Goal: Entertainment & Leisure: Consume media (video, audio)

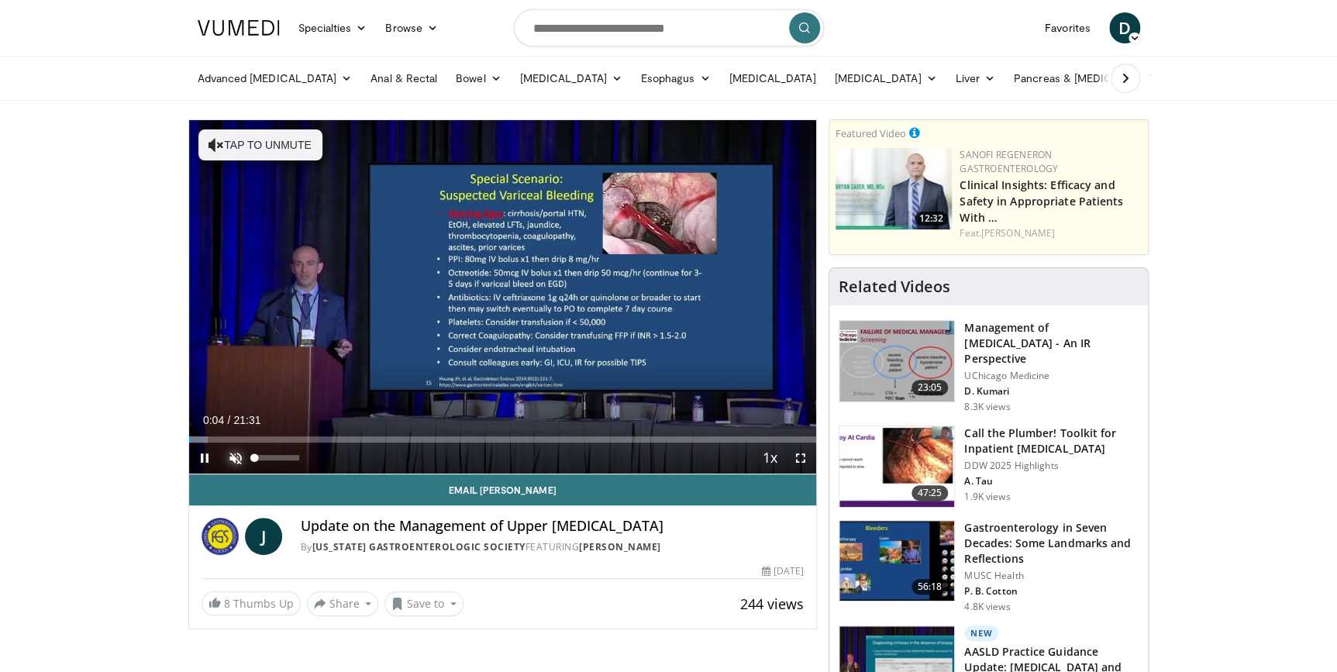
click at [236, 455] on span "Video Player" at bounding box center [235, 458] width 31 height 31
click at [796, 456] on span "Video Player" at bounding box center [800, 458] width 31 height 31
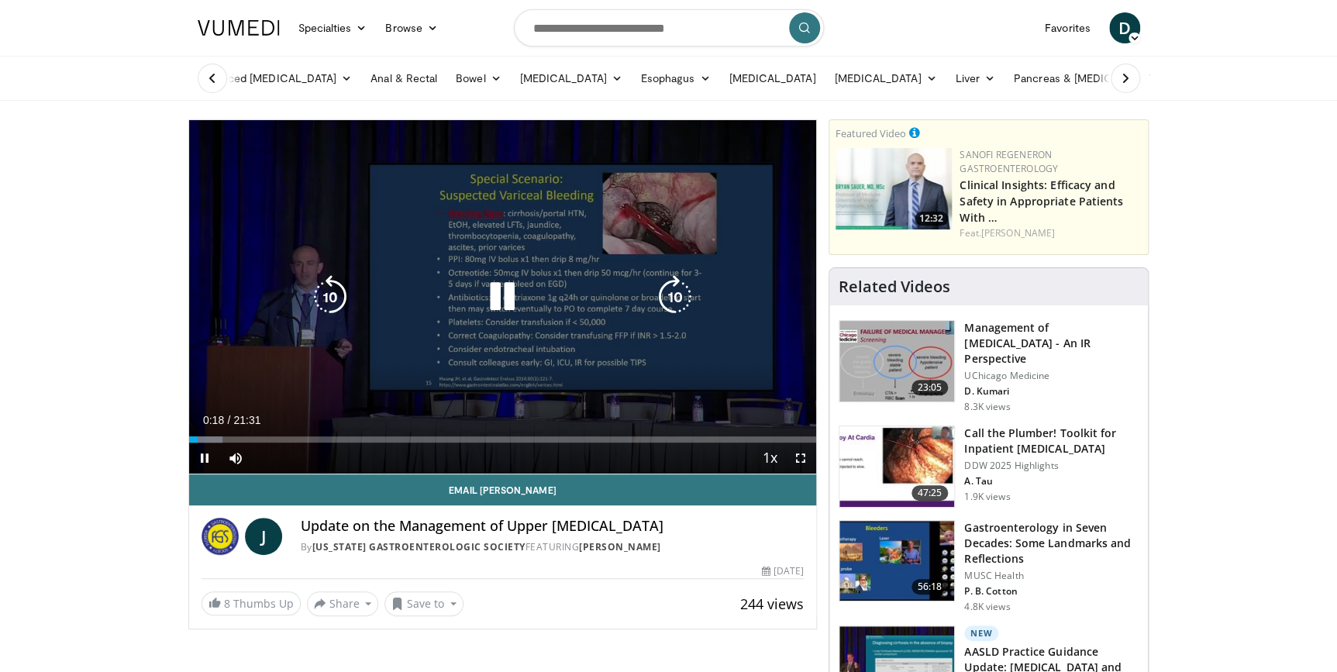
click at [501, 298] on icon "Video Player" at bounding box center [502, 296] width 43 height 43
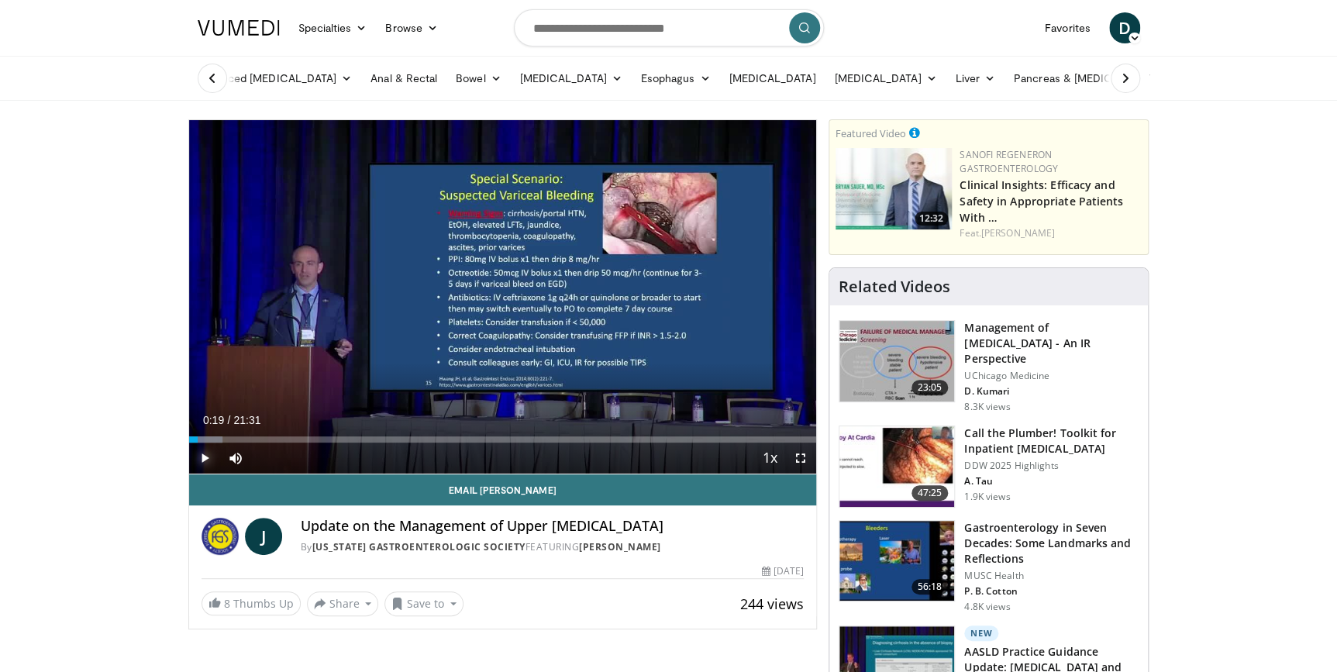
click at [205, 457] on span "Video Player" at bounding box center [204, 458] width 31 height 31
click at [799, 453] on span "Video Player" at bounding box center [800, 458] width 31 height 31
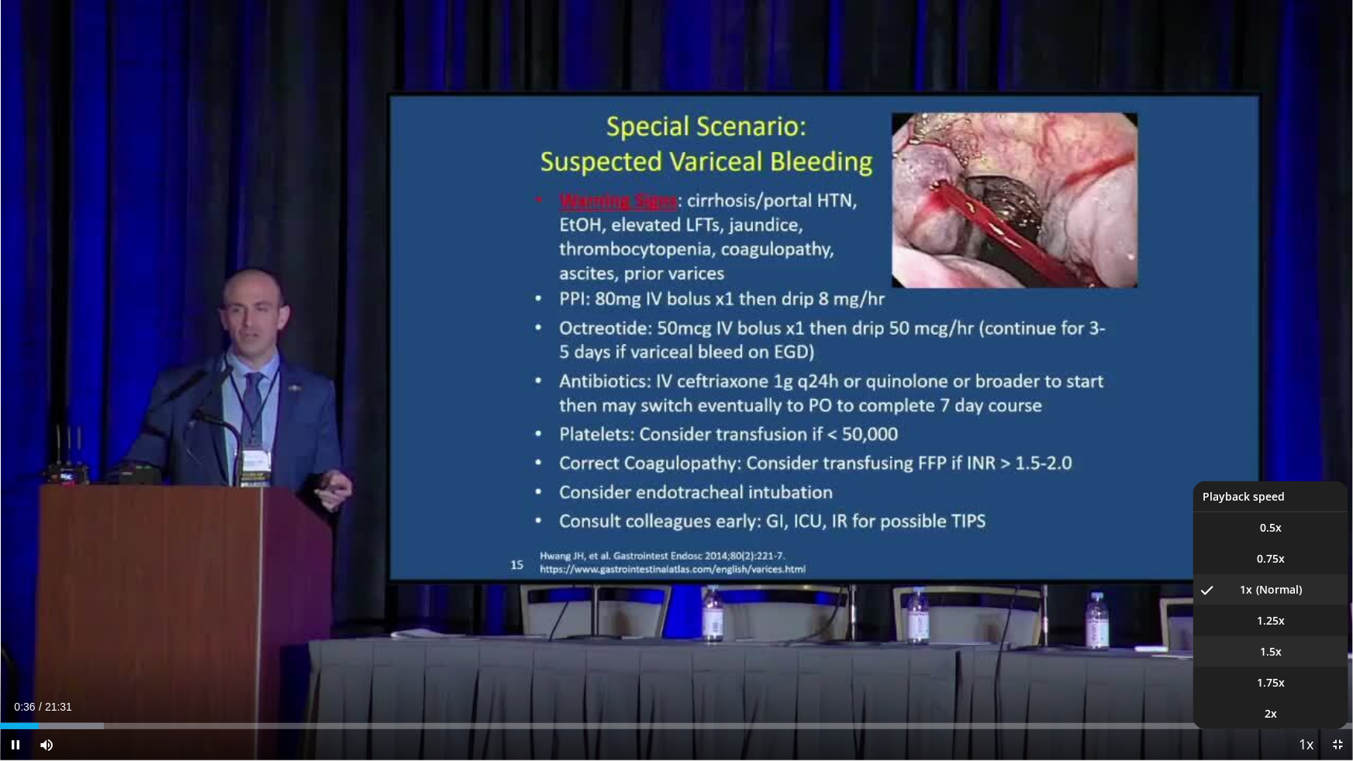
click at [1277, 650] on span "1.5x" at bounding box center [1271, 652] width 22 height 16
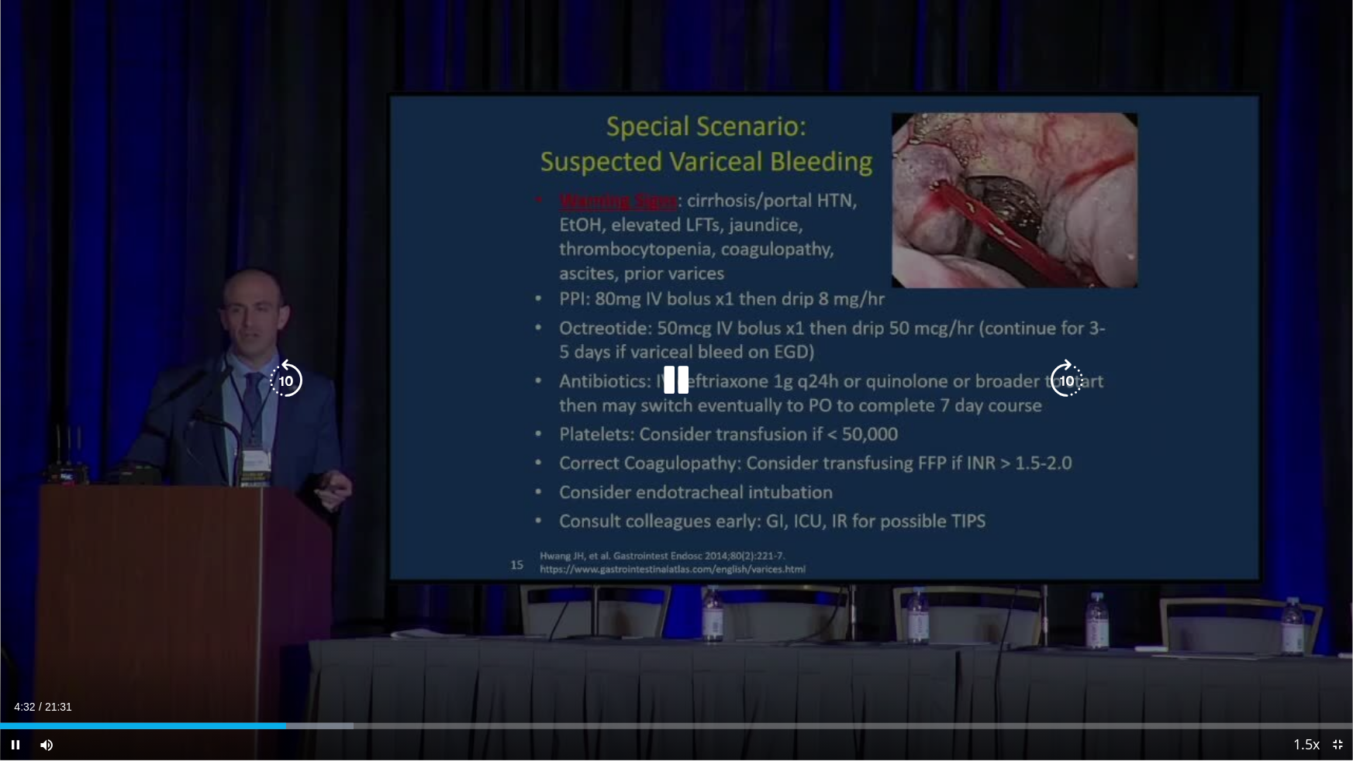
click at [1336, 268] on div "10 seconds Tap to unmute" at bounding box center [676, 380] width 1353 height 760
click at [997, 282] on div "10 seconds Tap to unmute" at bounding box center [676, 380] width 1353 height 760
drag, startPoint x: 111, startPoint y: 743, endPoint x: 129, endPoint y: 746, distance: 18.0
click at [127, 671] on div "Mute 100%" at bounding box center [85, 744] width 109 height 31
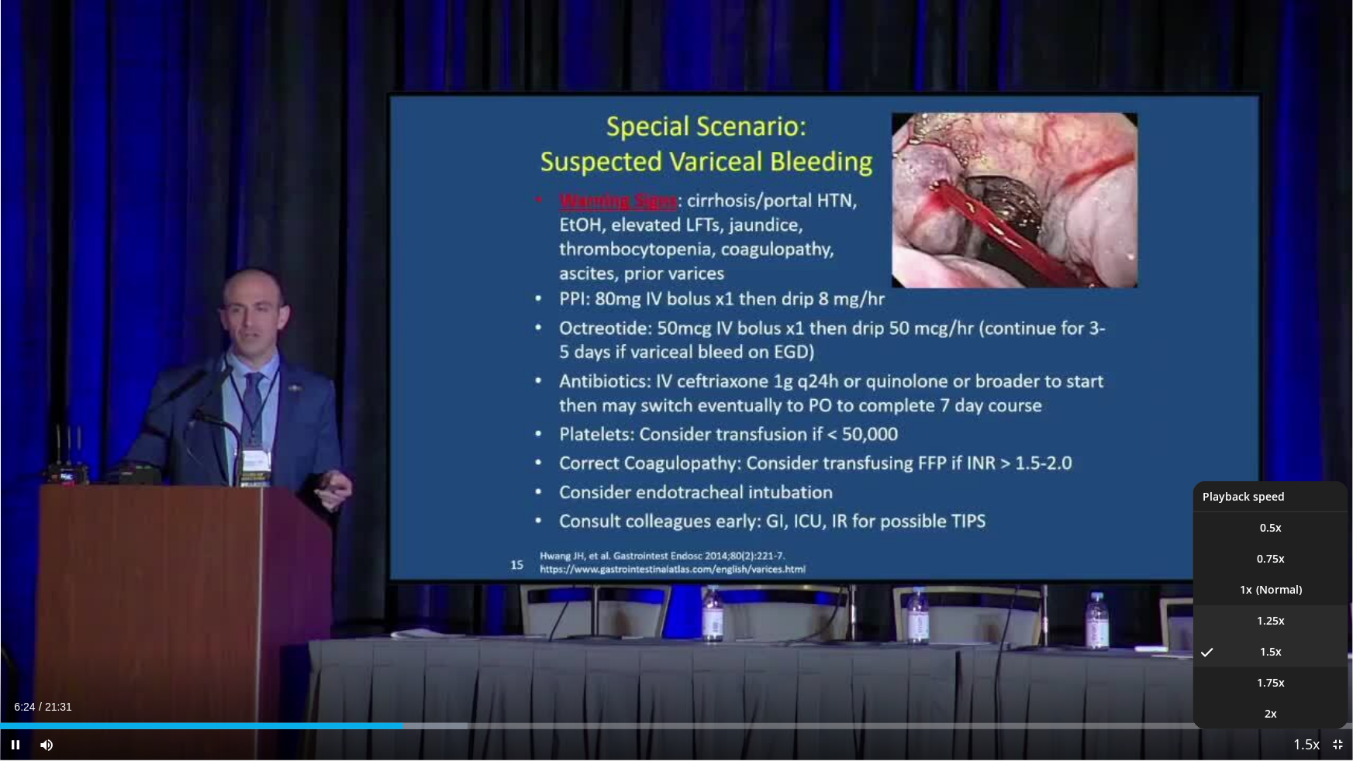
click at [1275, 622] on span "1.25x" at bounding box center [1270, 621] width 28 height 16
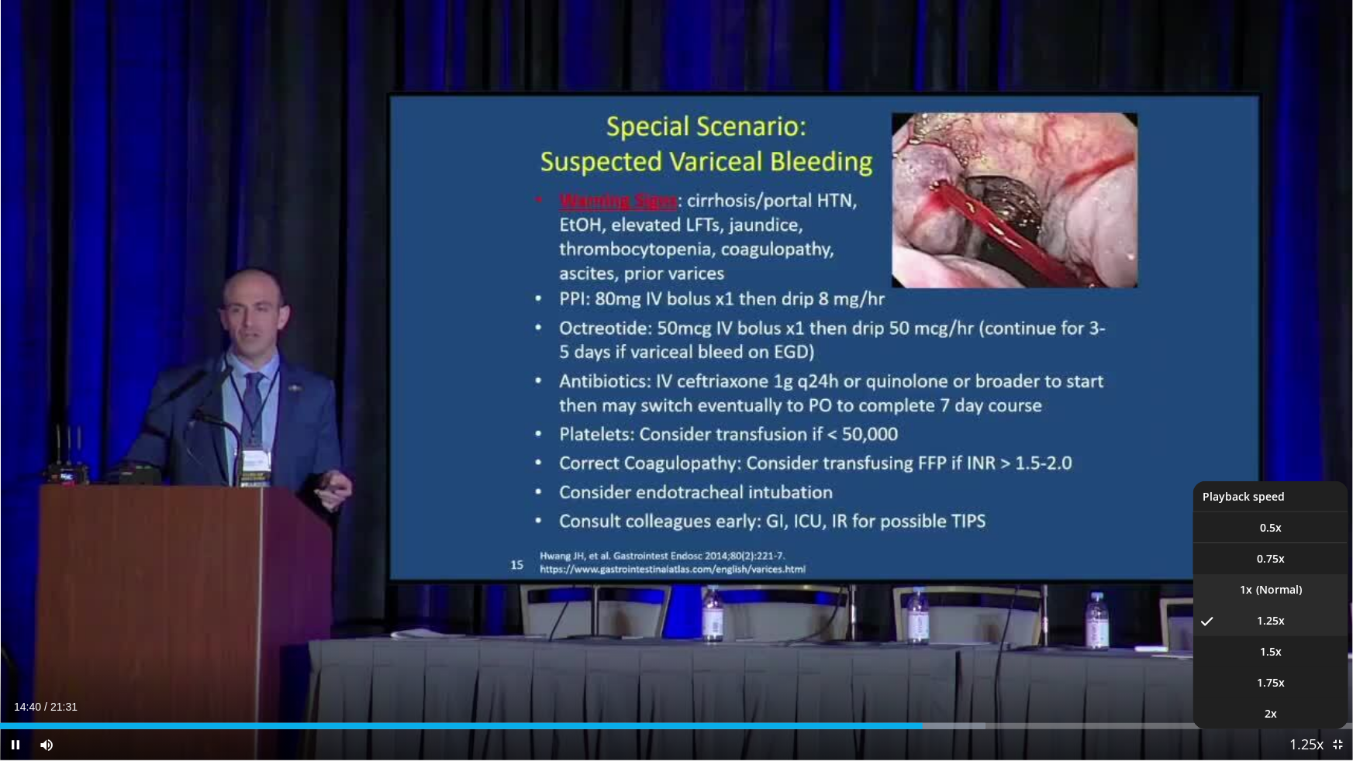
click at [1284, 582] on video-js "**********" at bounding box center [676, 380] width 1353 height 761
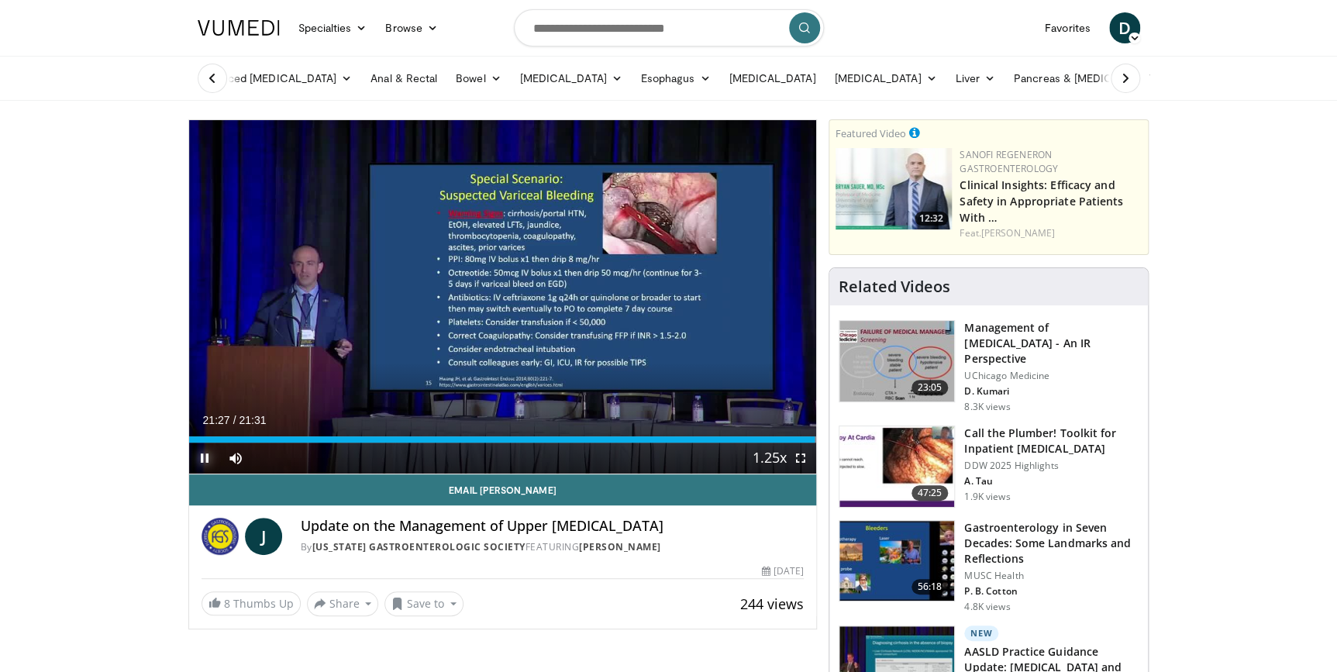
click at [203, 457] on span "Video Player" at bounding box center [204, 458] width 31 height 31
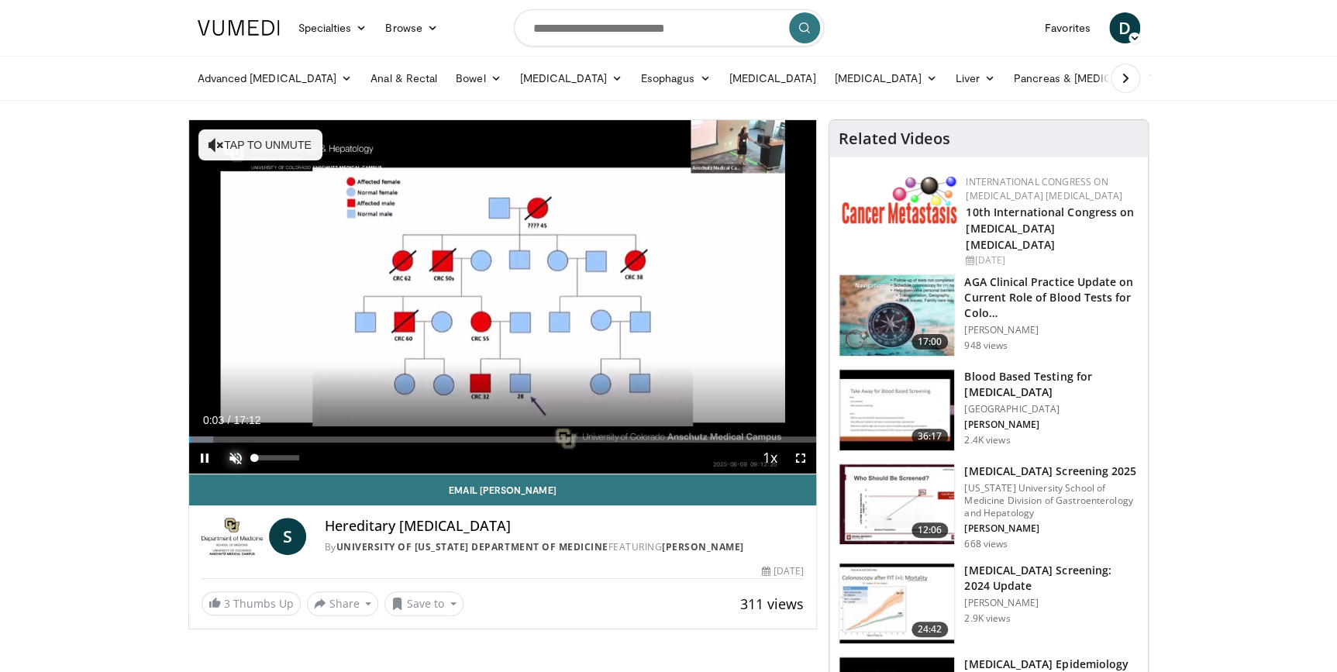
click at [231, 457] on span "Video Player" at bounding box center [235, 458] width 31 height 31
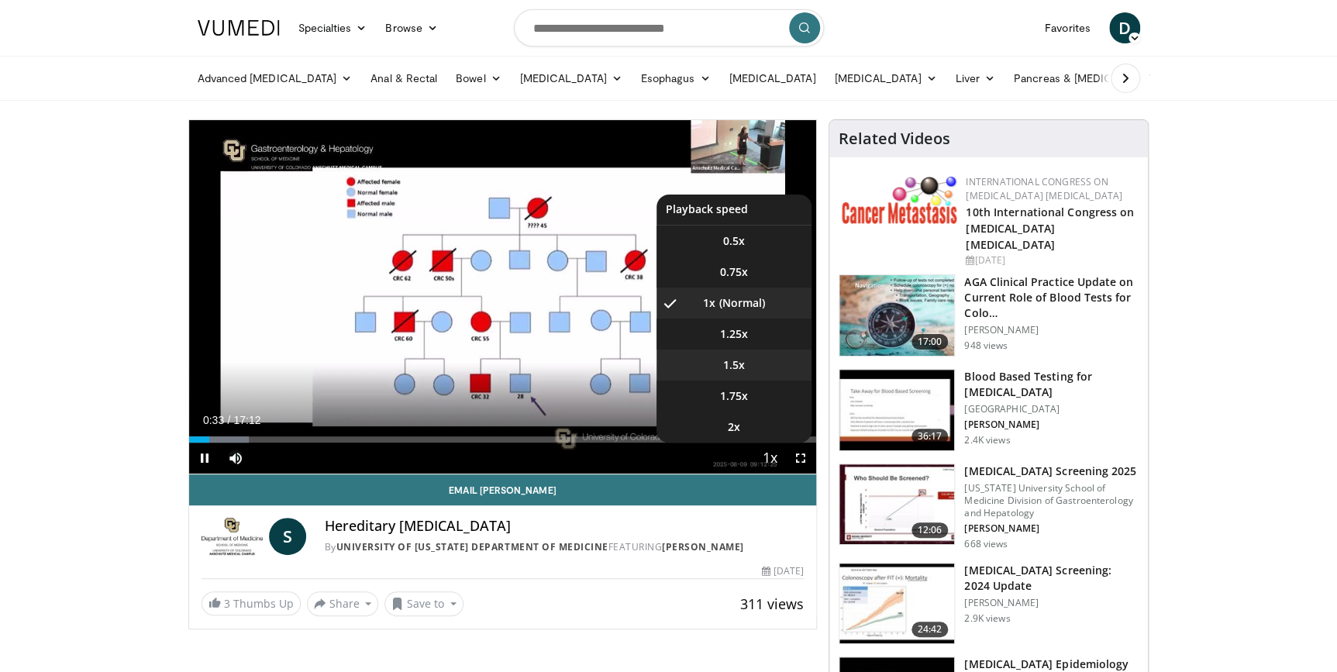
click at [742, 364] on span "1.5x" at bounding box center [734, 365] width 22 height 16
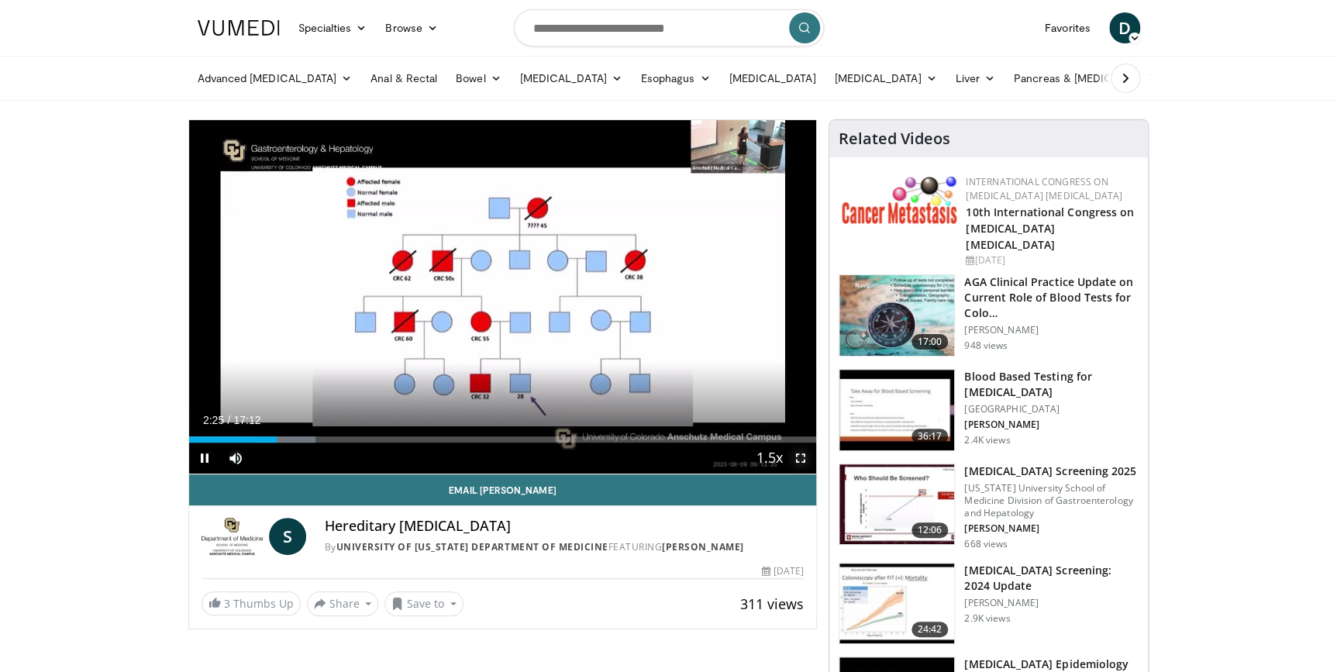
click at [805, 457] on span "Video Player" at bounding box center [800, 458] width 31 height 31
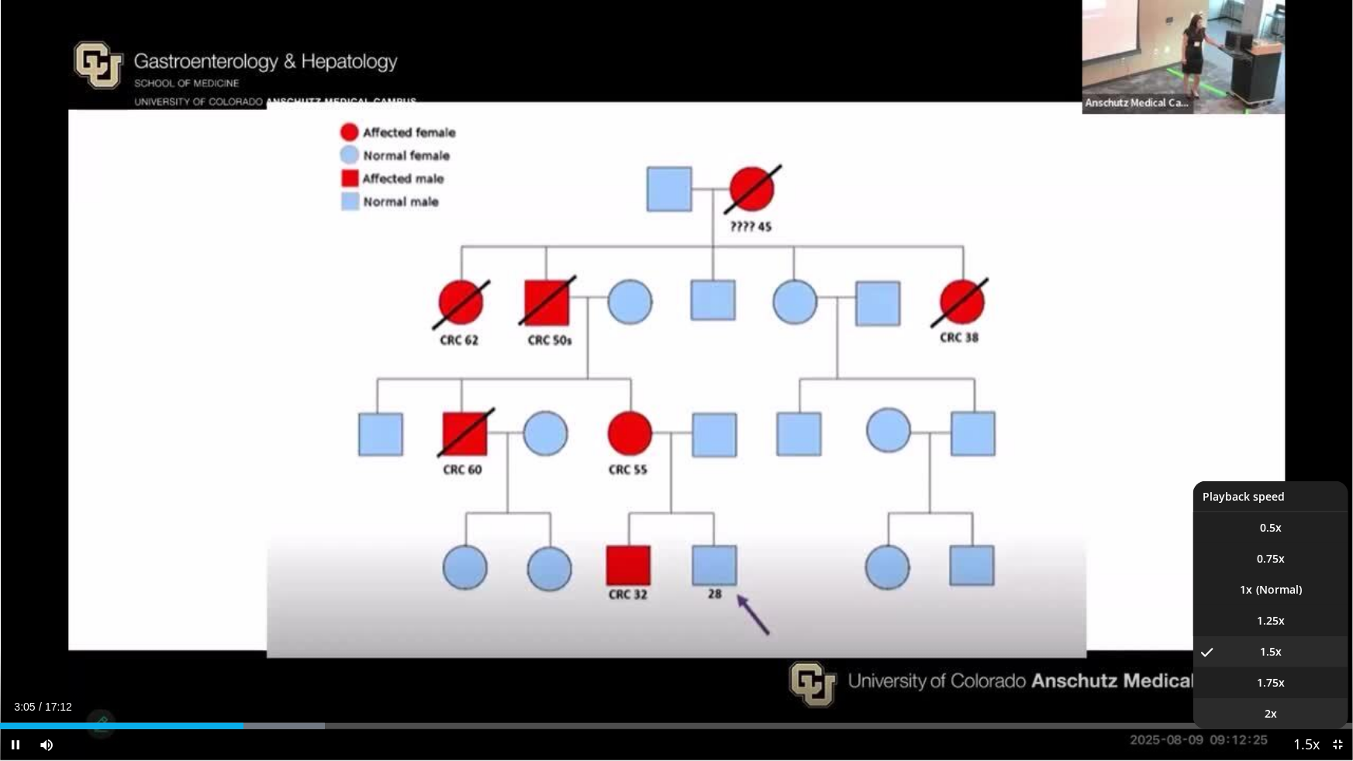
click at [1289, 671] on li "2x" at bounding box center [1270, 713] width 155 height 31
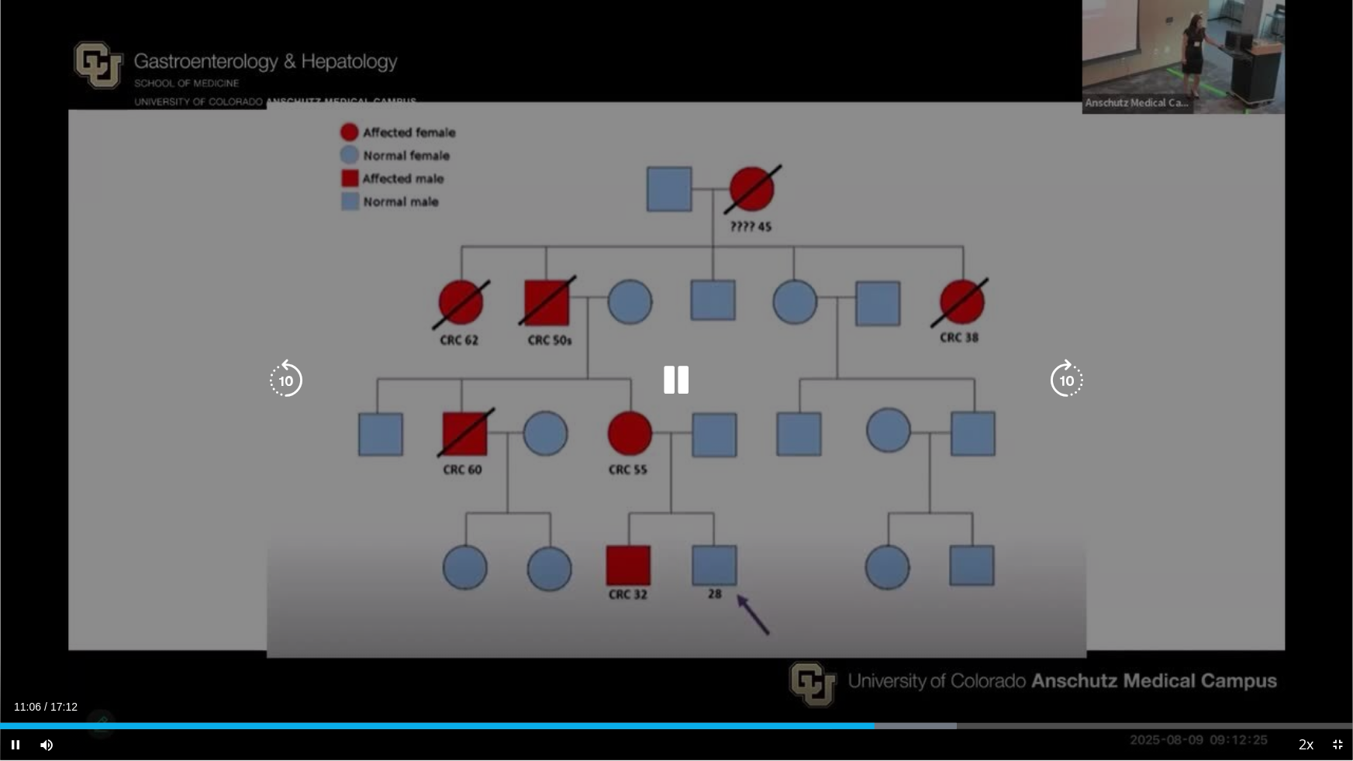
click at [1092, 494] on div "10 seconds Tap to unmute" at bounding box center [676, 380] width 1353 height 760
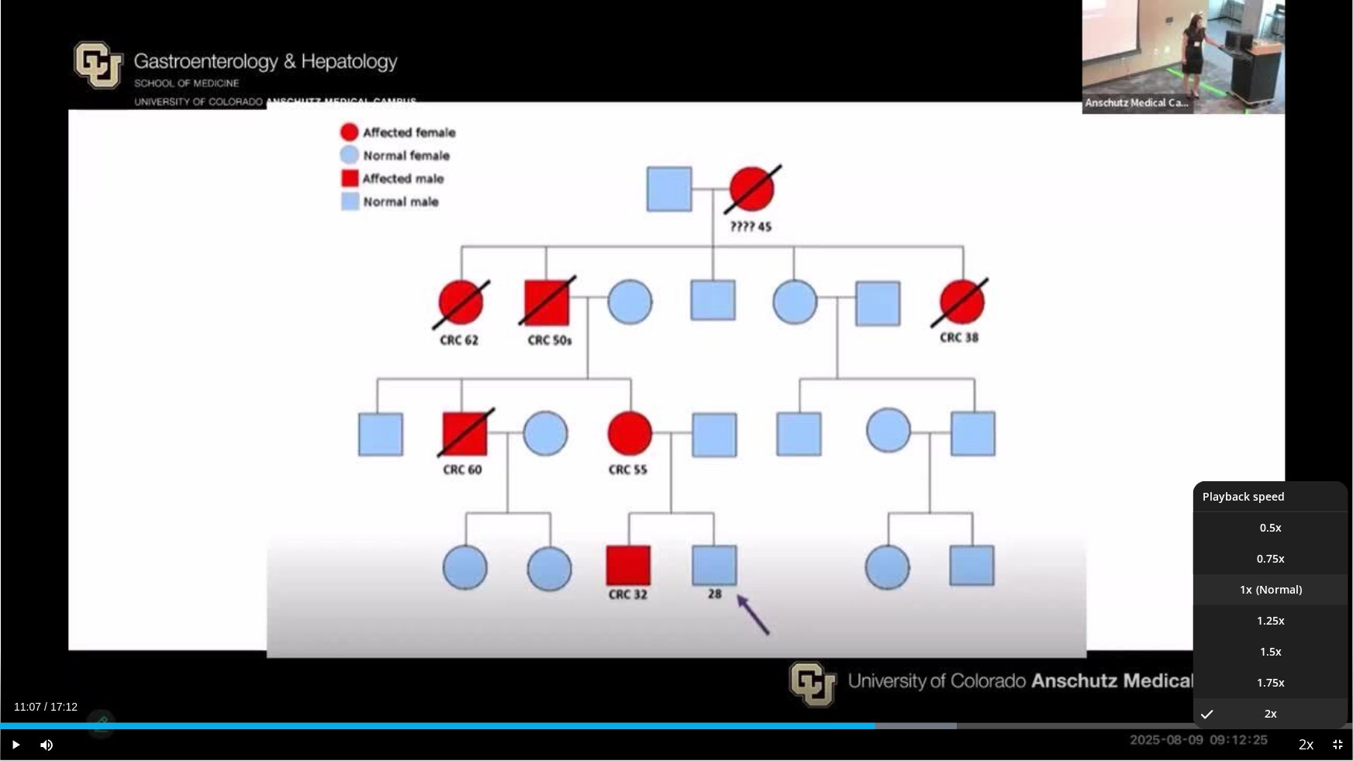
click at [1280, 583] on li "1x" at bounding box center [1270, 589] width 155 height 31
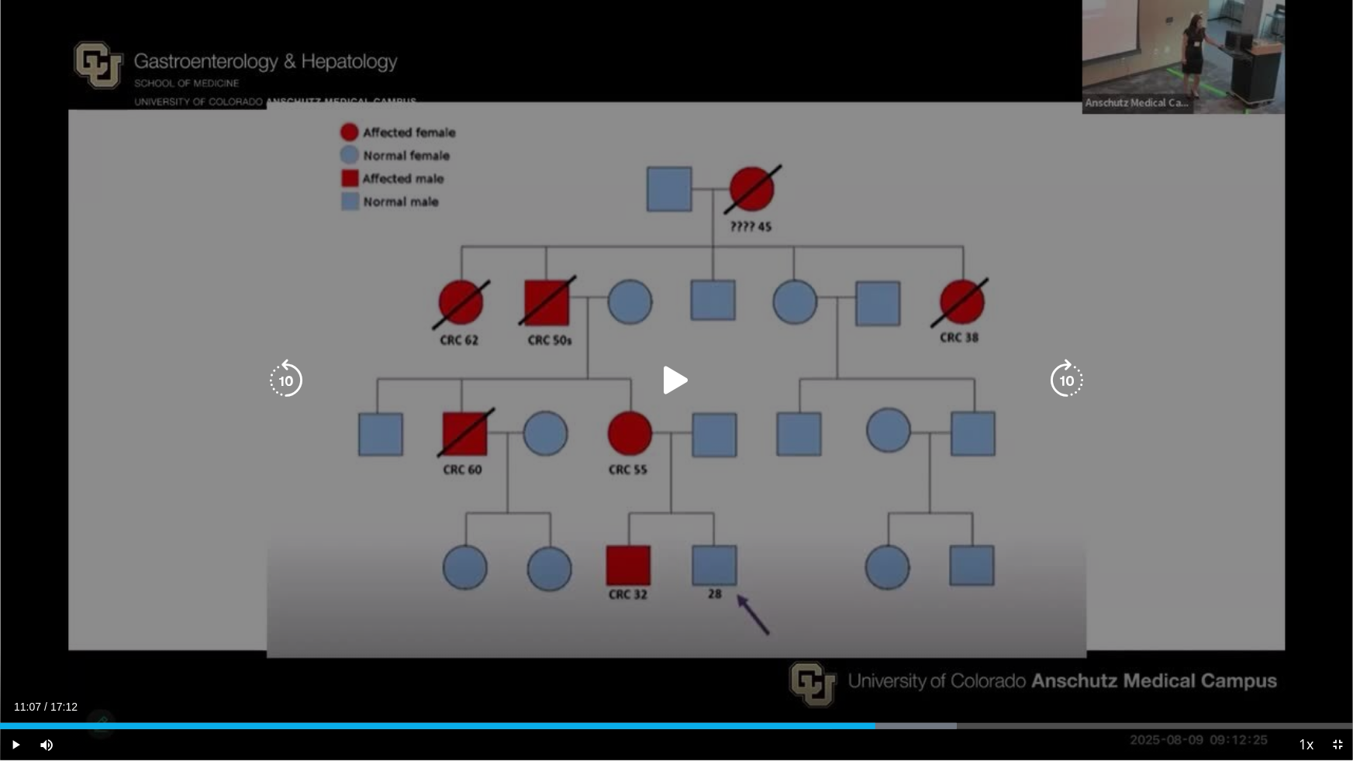
click at [684, 372] on icon "Video Player" at bounding box center [676, 380] width 43 height 43
drag, startPoint x: 1271, startPoint y: 480, endPoint x: 1224, endPoint y: 478, distance: 47.3
click at [1269, 481] on div "10 seconds Tap to unmute" at bounding box center [676, 380] width 1353 height 760
